Goal: Task Accomplishment & Management: Complete application form

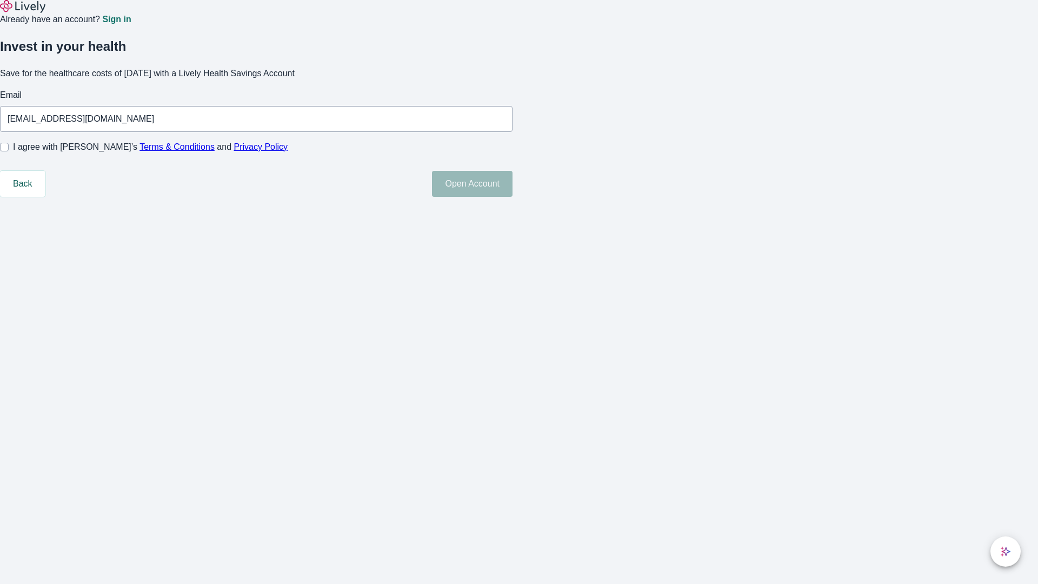
click at [9, 151] on input "I agree with Lively’s Terms & Conditions and Privacy Policy" at bounding box center [4, 147] width 9 height 9
checkbox input "true"
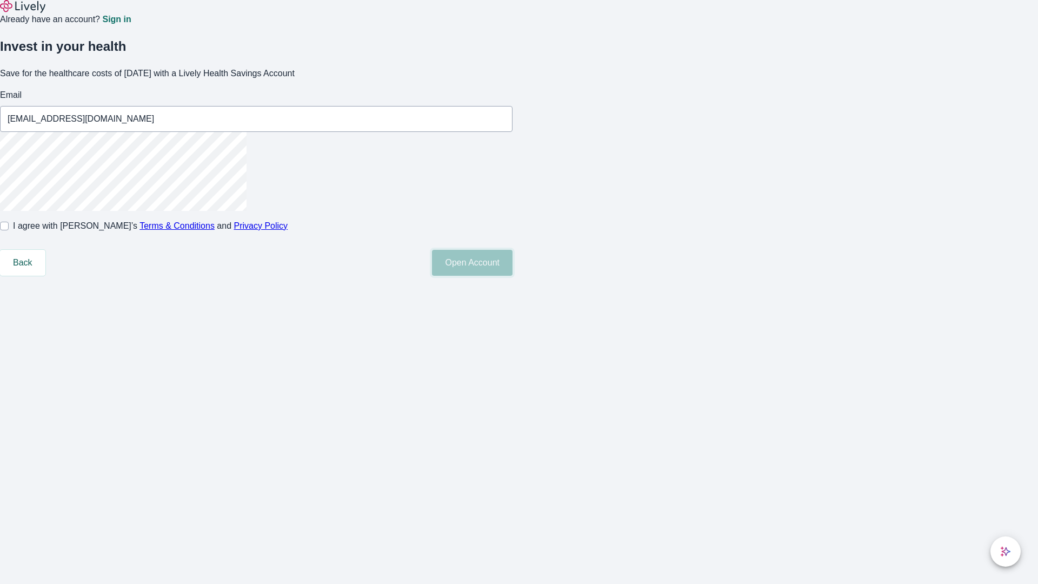
click at [513, 276] on button "Open Account" at bounding box center [472, 263] width 81 height 26
type input "[EMAIL_ADDRESS][DOMAIN_NAME]"
click at [9, 230] on input "I agree with Lively’s Terms & Conditions and Privacy Policy" at bounding box center [4, 226] width 9 height 9
checkbox input "false"
type input "[PERSON_NAME][EMAIL_ADDRESS][DOMAIN_NAME]"
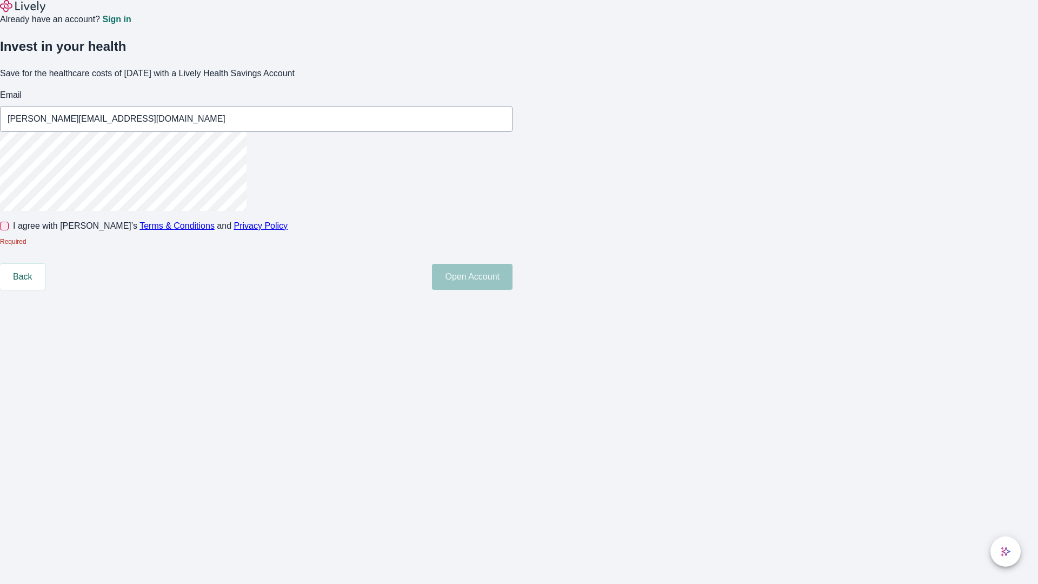
click at [9, 230] on input "I agree with Lively’s Terms & Conditions and Privacy Policy" at bounding box center [4, 226] width 9 height 9
checkbox input "true"
click at [513, 276] on button "Open Account" at bounding box center [472, 263] width 81 height 26
